Goal: Information Seeking & Learning: Understand process/instructions

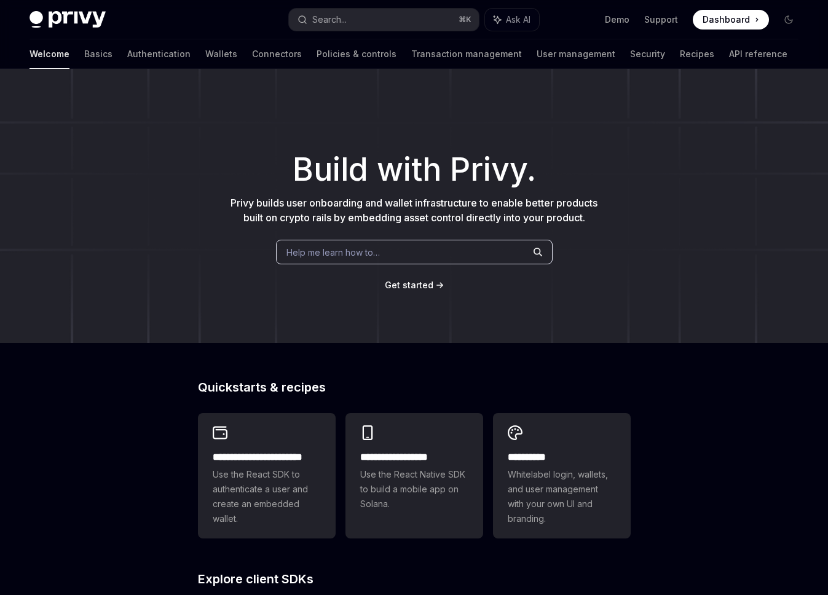
click at [333, 252] on span "Help me learn how to…" at bounding box center [333, 252] width 93 height 13
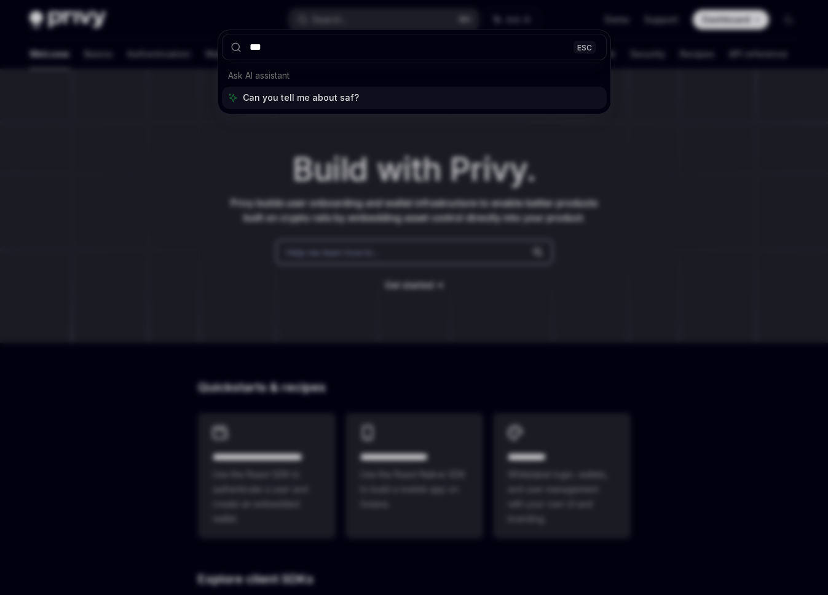
type input "****"
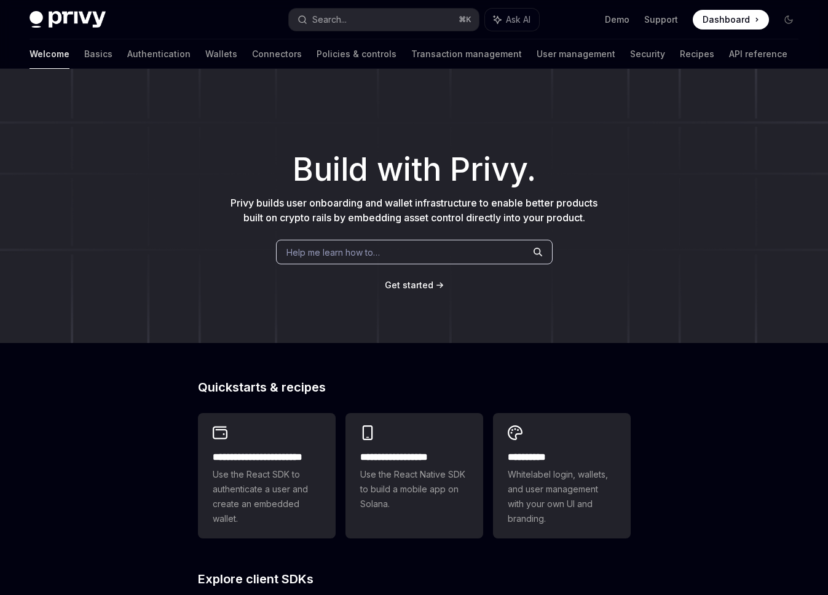
click at [358, 251] on span "Help me learn how to…" at bounding box center [333, 252] width 93 height 13
click at [680, 57] on link "Recipes" at bounding box center [697, 54] width 34 height 30
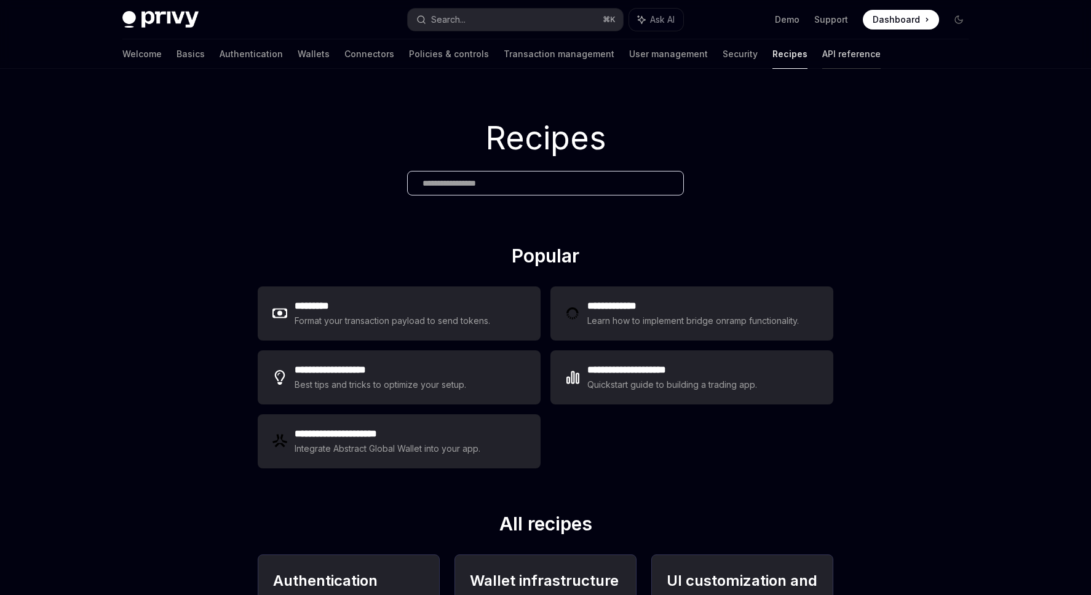
click at [822, 55] on link "API reference" at bounding box center [851, 54] width 58 height 30
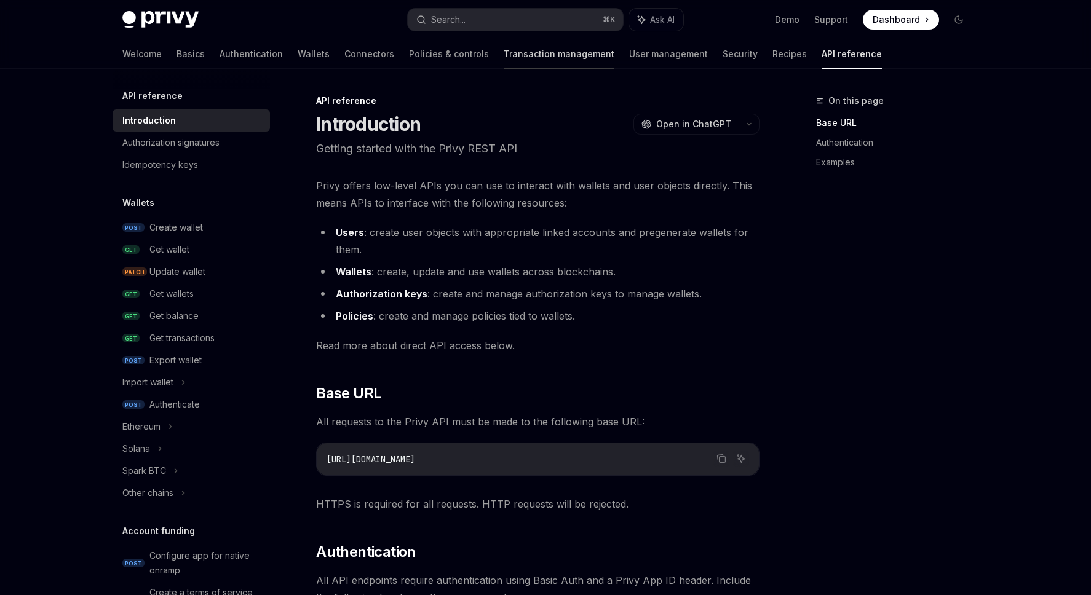
click at [504, 60] on link "Transaction management" at bounding box center [559, 54] width 111 height 30
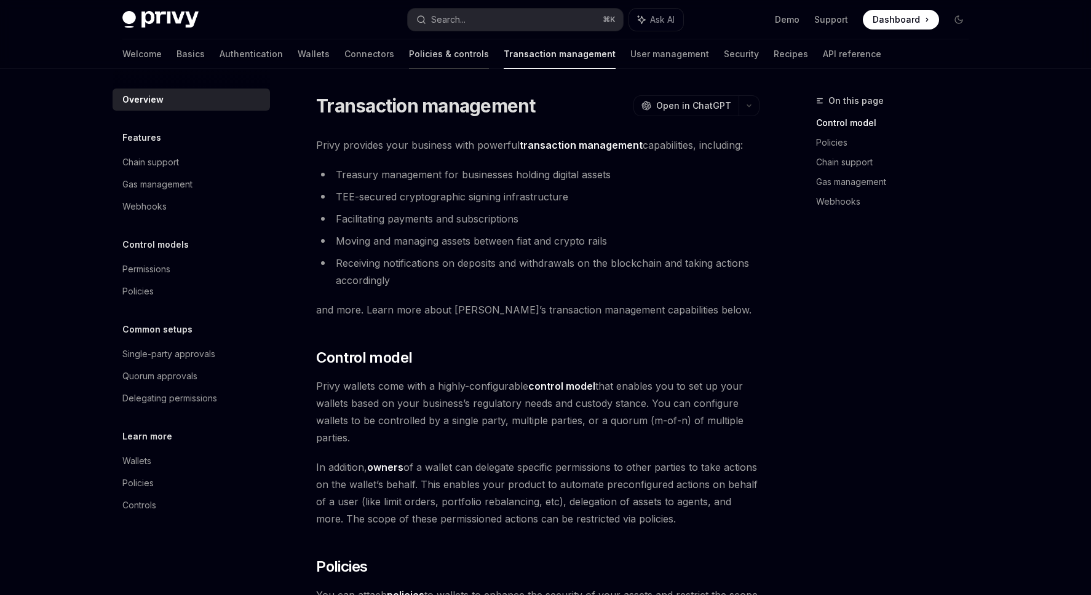
click at [409, 55] on link "Policies & controls" at bounding box center [449, 54] width 80 height 30
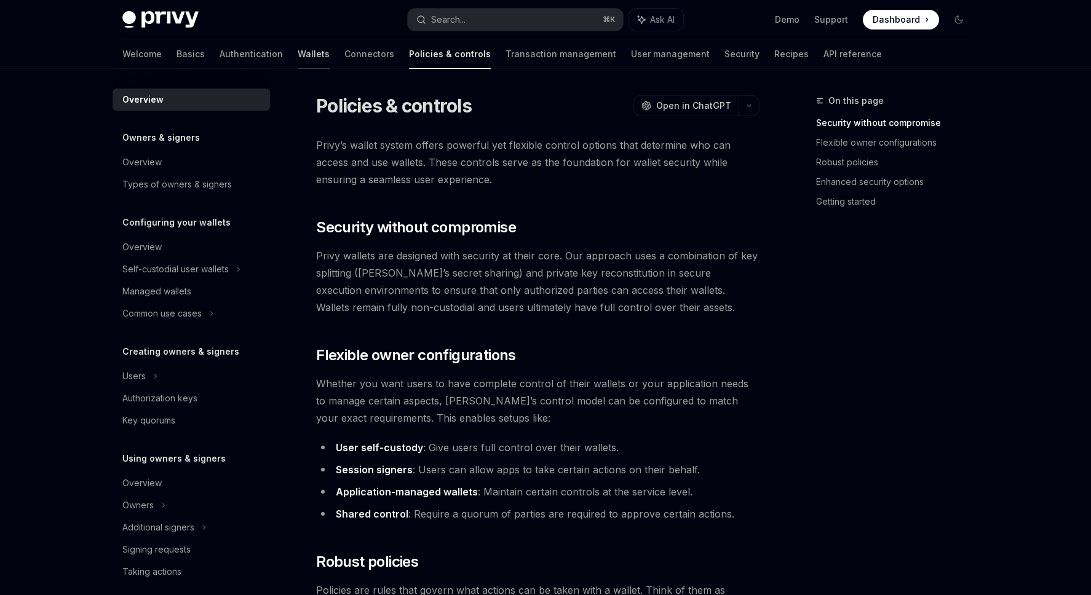
click at [298, 55] on link "Wallets" at bounding box center [314, 54] width 32 height 30
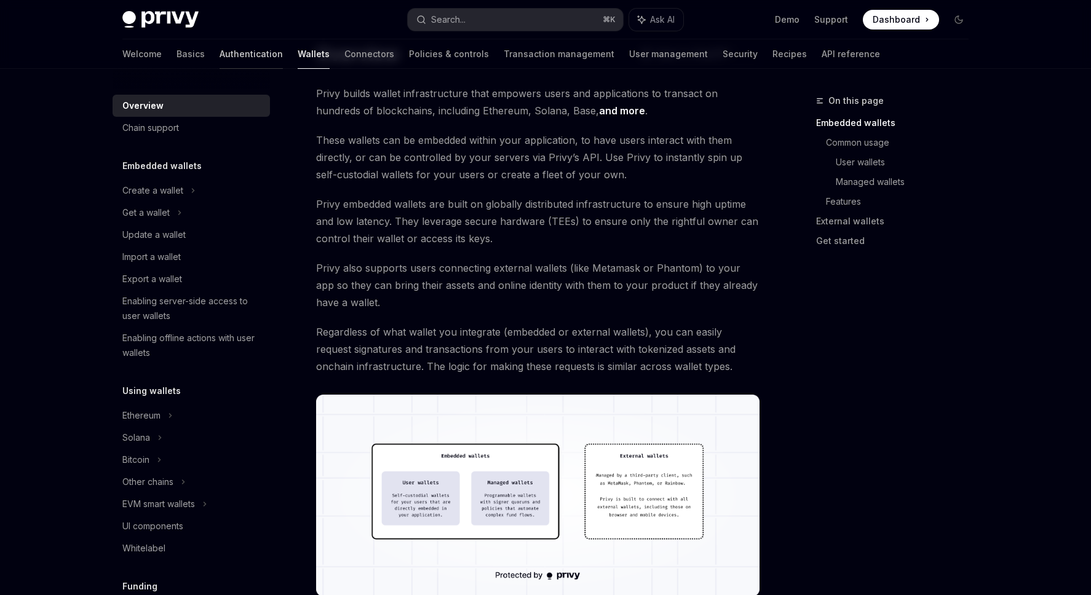
click at [220, 53] on link "Authentication" at bounding box center [251, 54] width 63 height 30
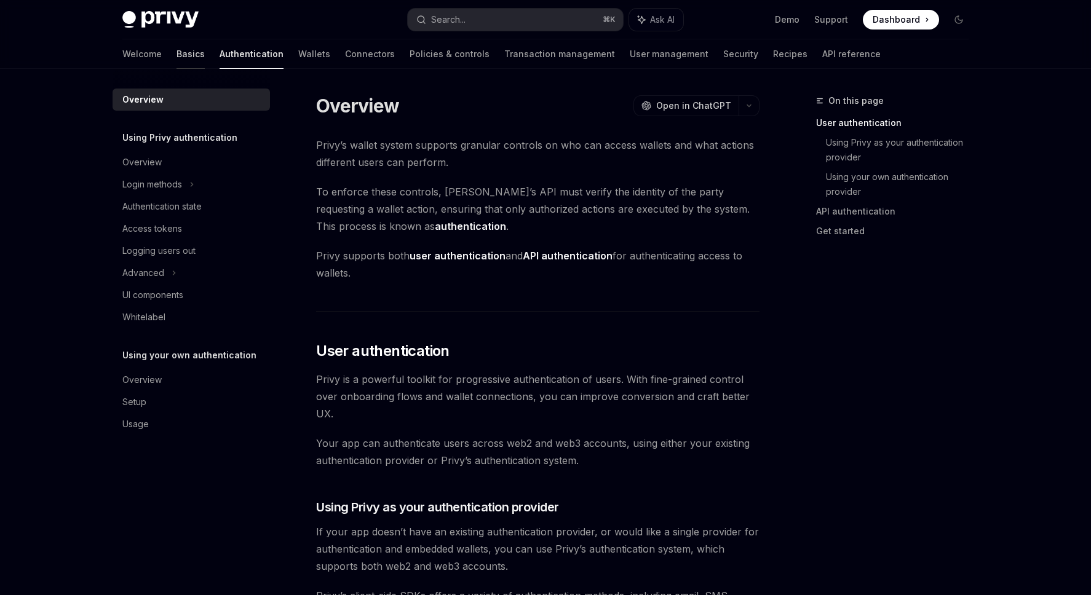
click at [177, 54] on link "Basics" at bounding box center [191, 54] width 28 height 30
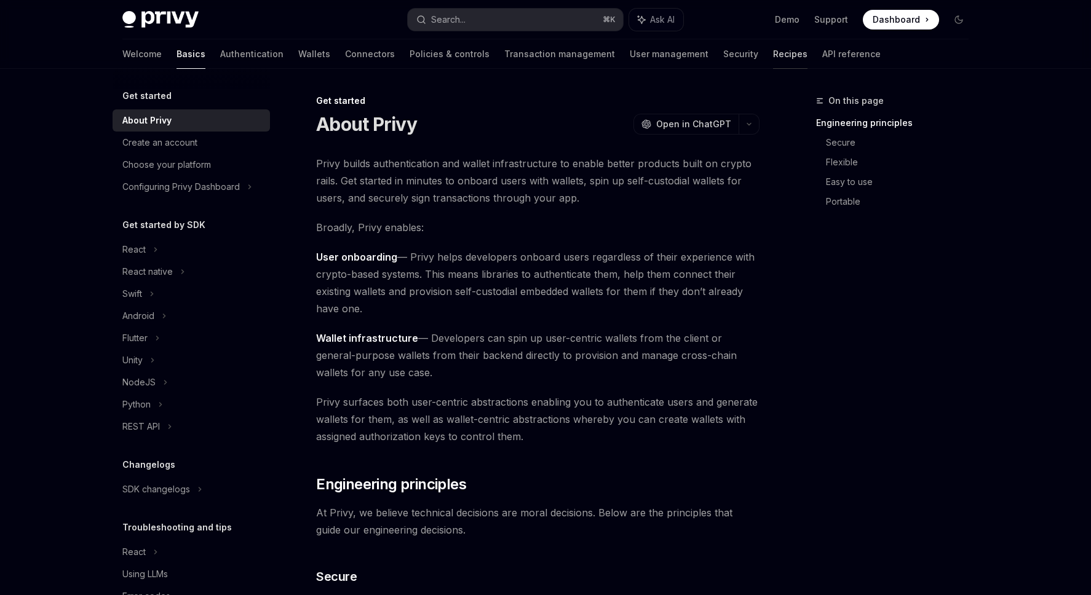
click at [773, 56] on link "Recipes" at bounding box center [790, 54] width 34 height 30
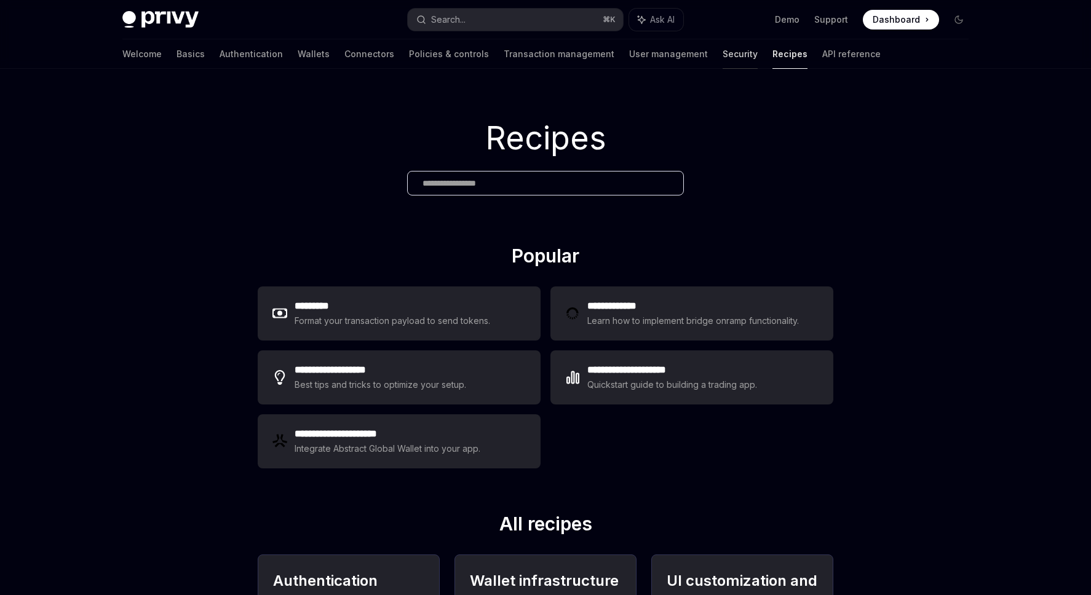
click at [723, 54] on link "Security" at bounding box center [740, 54] width 35 height 30
type textarea "*"
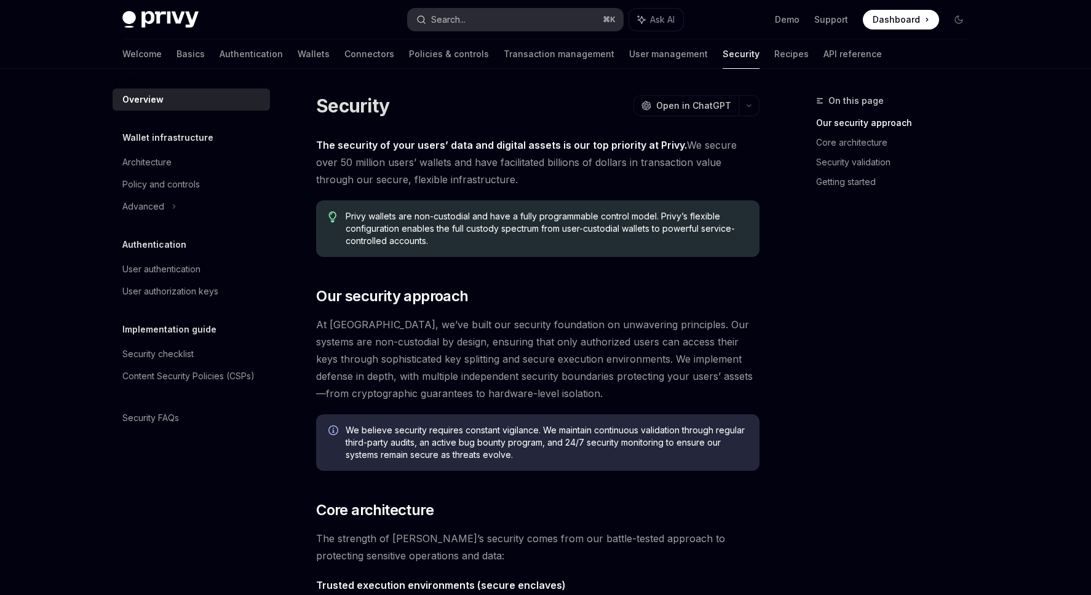
click at [533, 20] on button "Search... ⌘ K" at bounding box center [515, 20] width 215 height 22
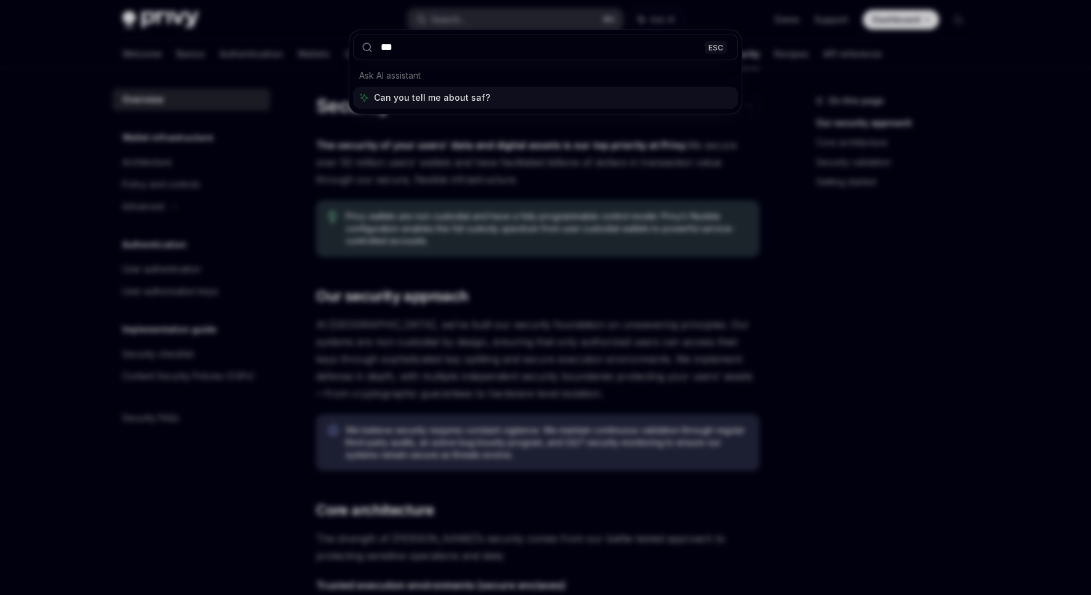
type input "****"
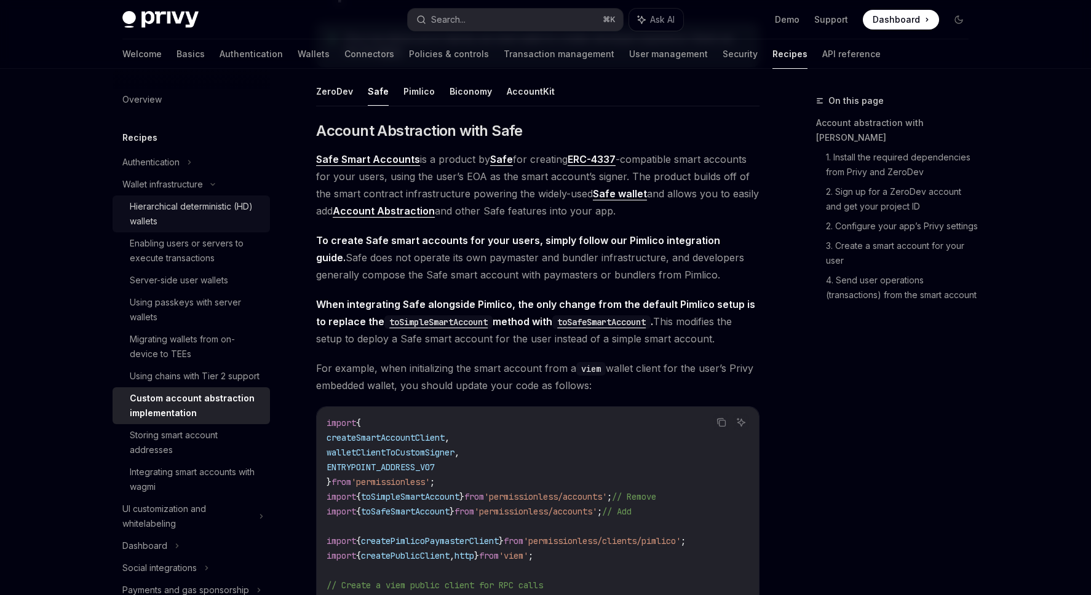
scroll to position [150, 0]
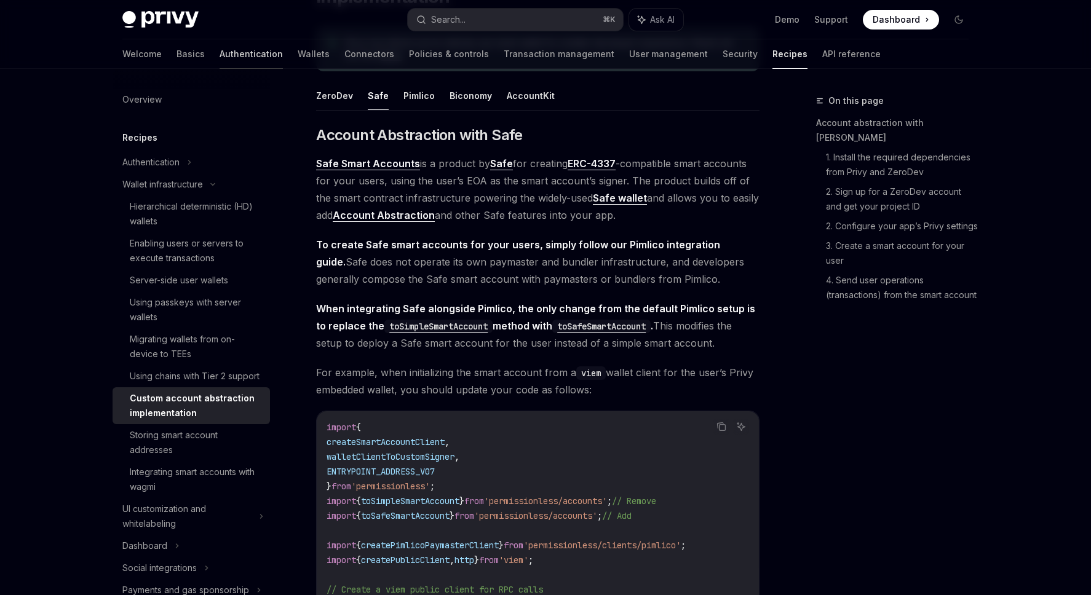
click at [220, 53] on link "Authentication" at bounding box center [251, 54] width 63 height 30
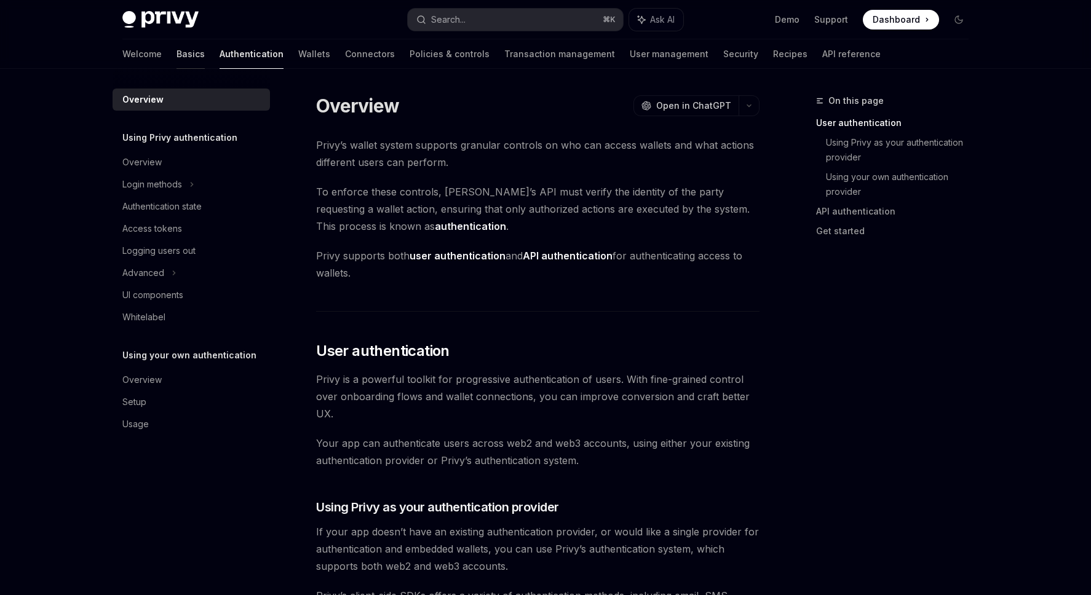
click at [177, 51] on link "Basics" at bounding box center [191, 54] width 28 height 30
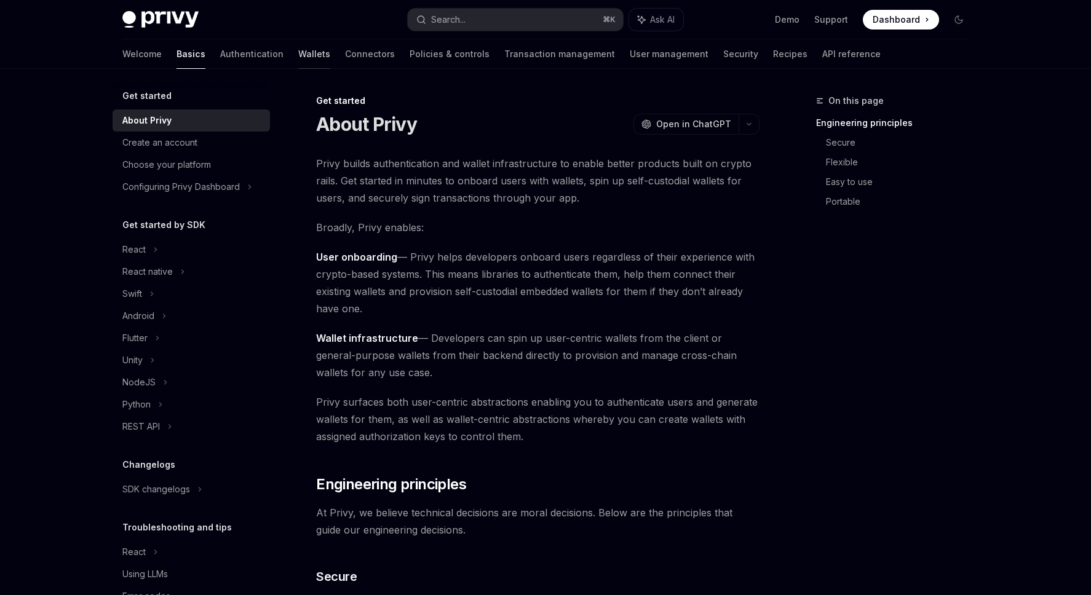
click at [298, 53] on link "Wallets" at bounding box center [314, 54] width 32 height 30
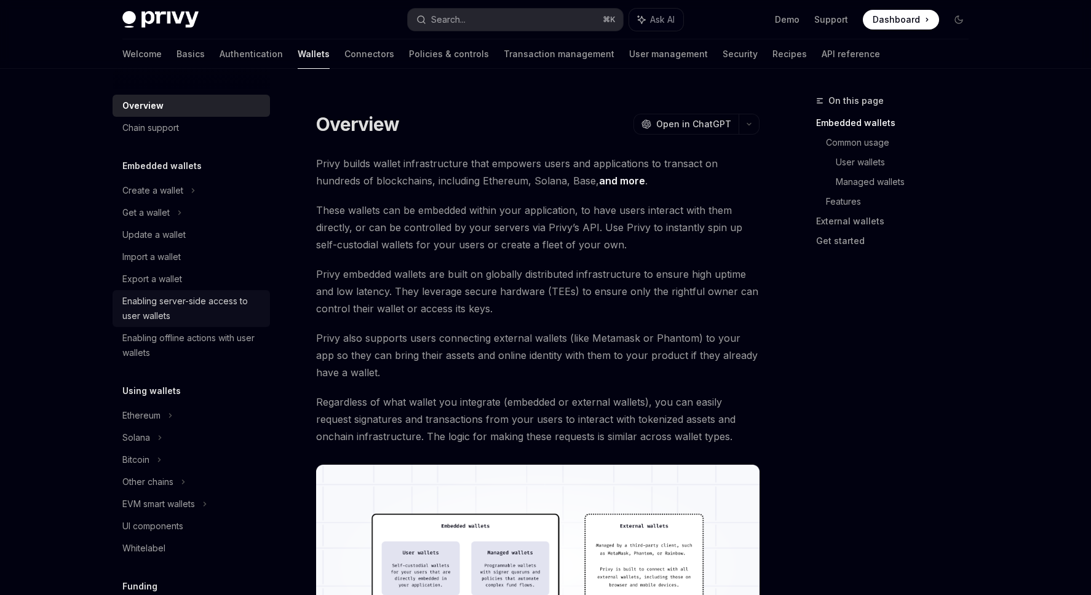
scroll to position [73, 0]
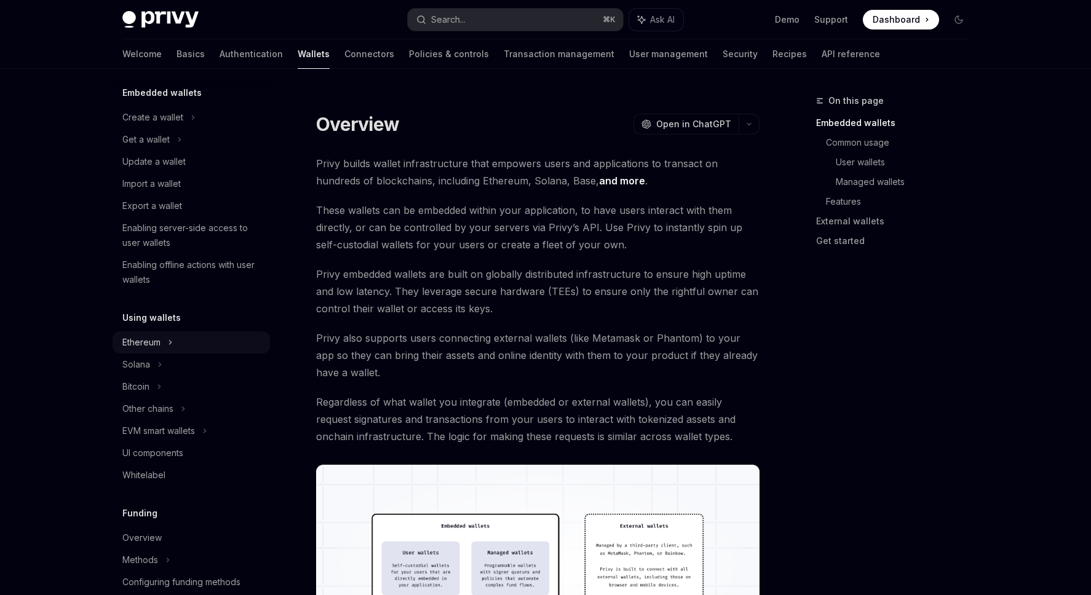
click at [164, 129] on div "Ethereum" at bounding box center [191, 117] width 157 height 22
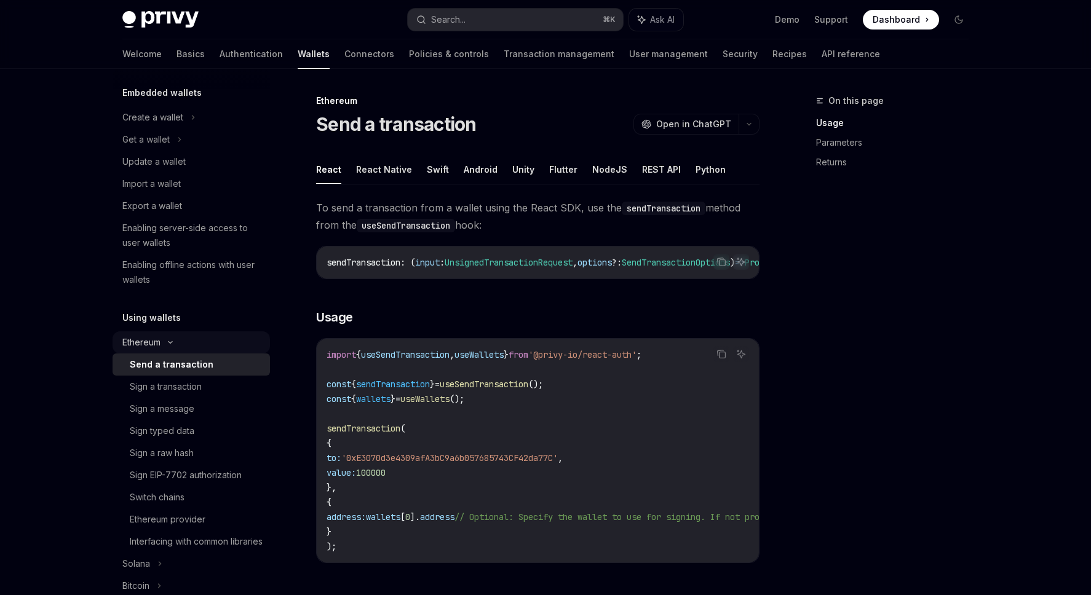
scroll to position [129, 0]
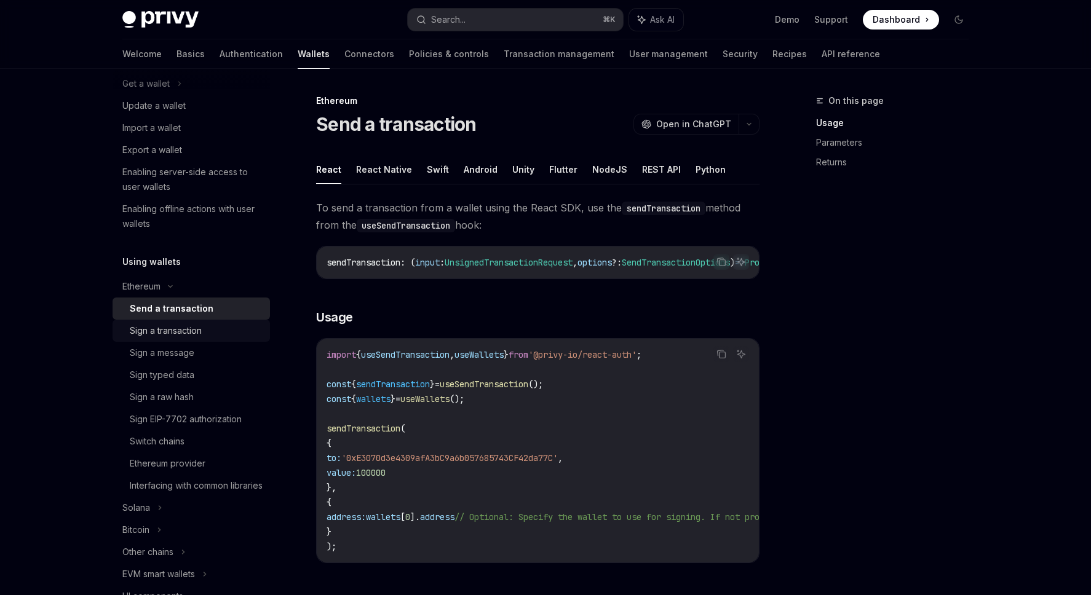
click at [190, 331] on div "Sign a transaction" at bounding box center [166, 331] width 72 height 15
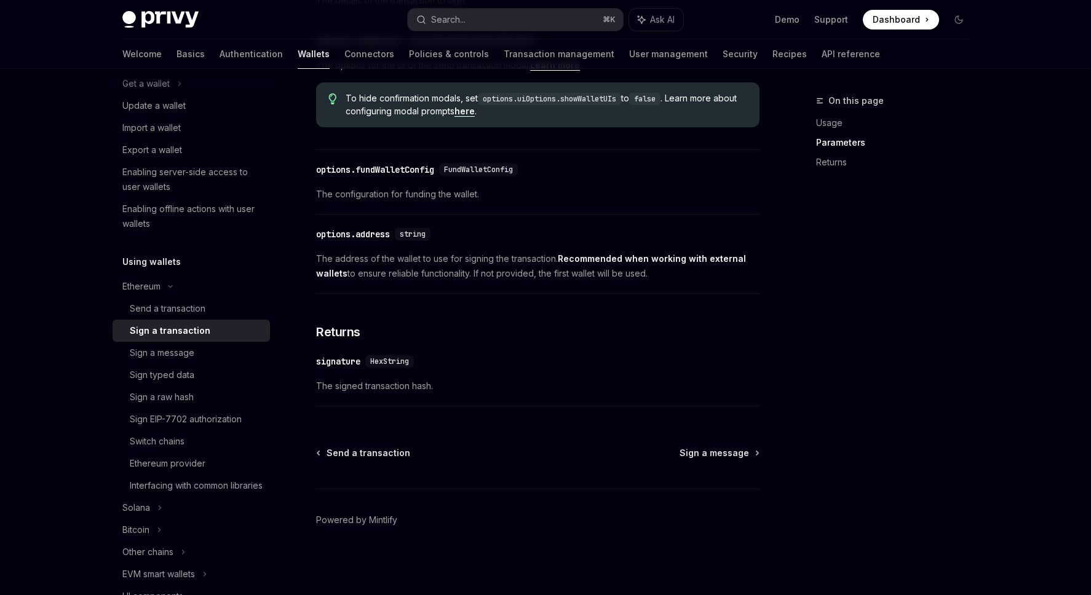
scroll to position [665, 0]
click at [344, 53] on link "Connectors" at bounding box center [369, 54] width 50 height 30
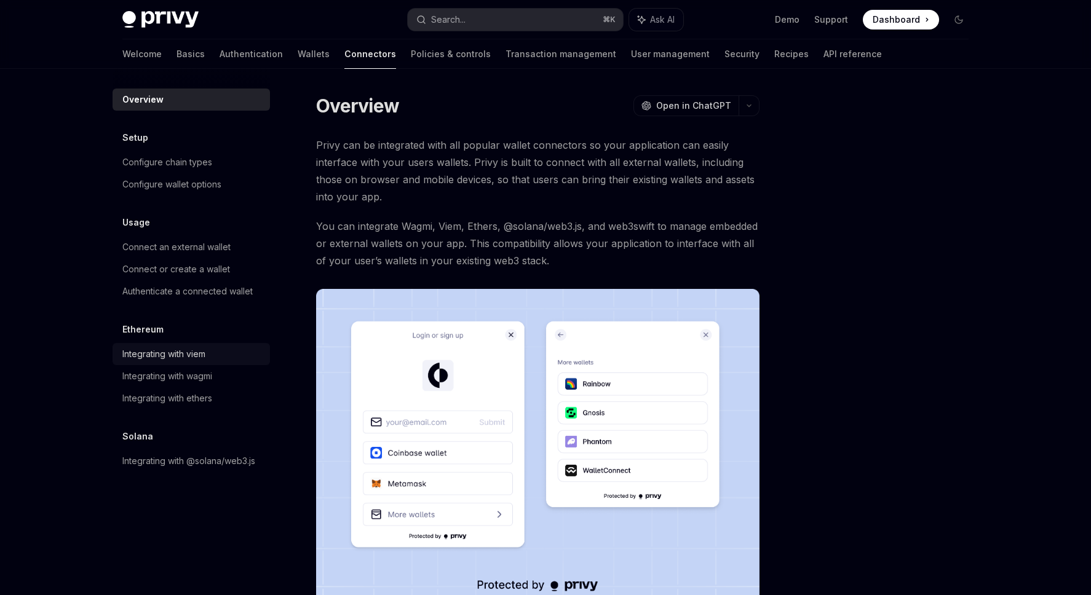
click at [140, 354] on div "Integrating with viem" at bounding box center [163, 354] width 83 height 15
type textarea "*"
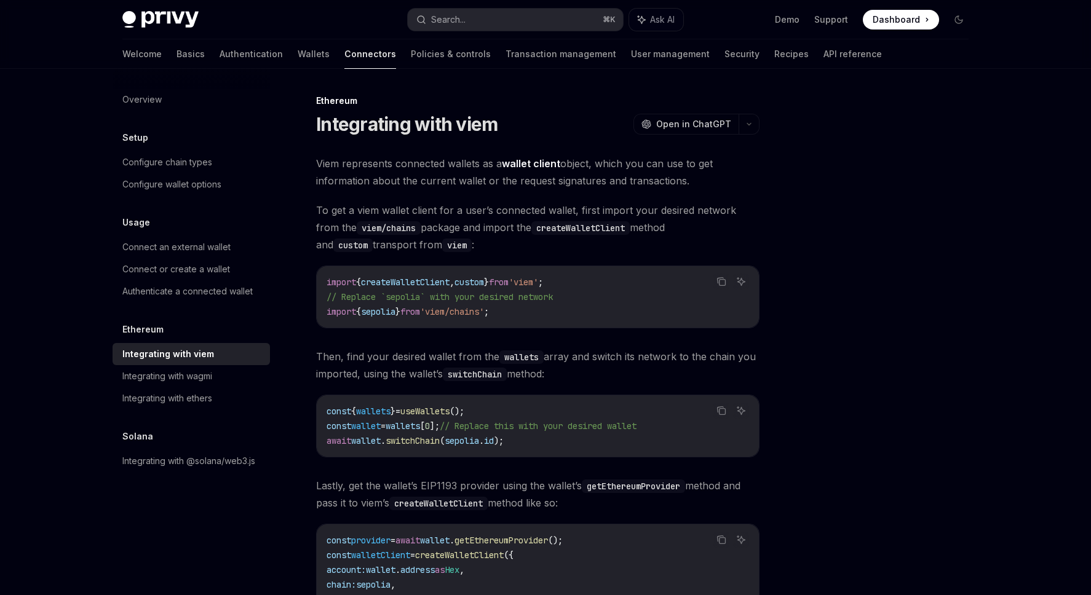
click at [827, 124] on div at bounding box center [885, 344] width 187 height 502
